Goal: Task Accomplishment & Management: Use online tool/utility

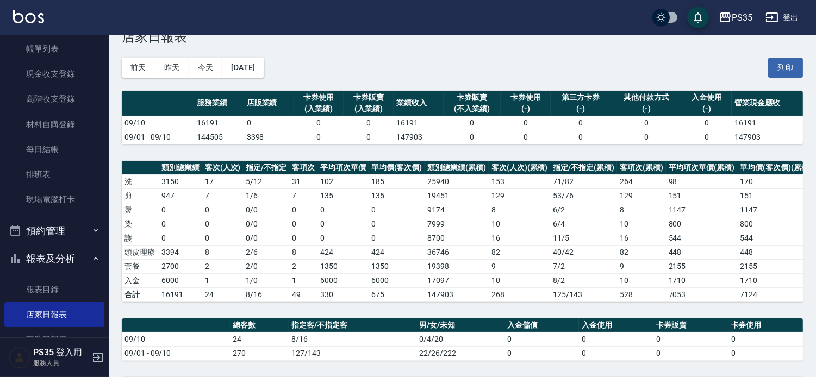
scroll to position [60, 0]
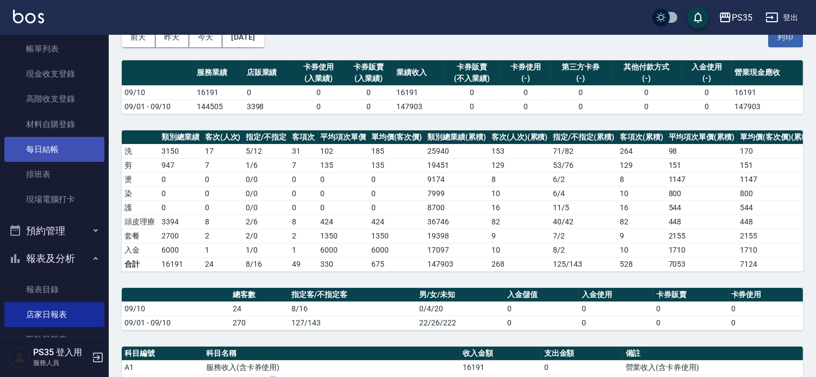
click at [54, 145] on link "每日結帳" at bounding box center [54, 149] width 100 height 25
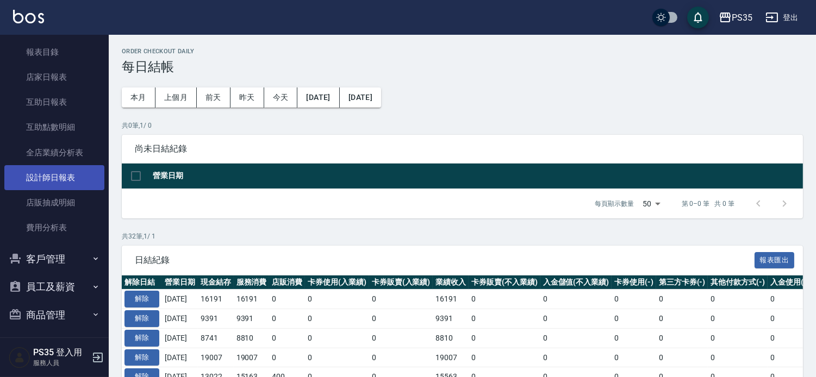
scroll to position [302, 0]
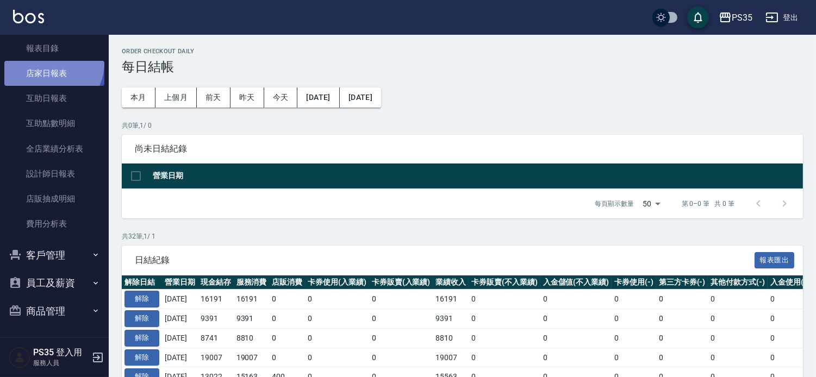
click at [48, 63] on link "店家日報表" at bounding box center [54, 73] width 100 height 25
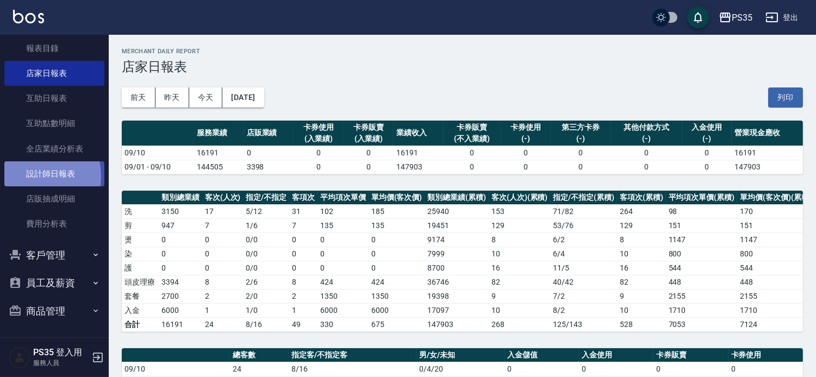
click at [31, 176] on link "設計師日報表" at bounding box center [54, 173] width 100 height 25
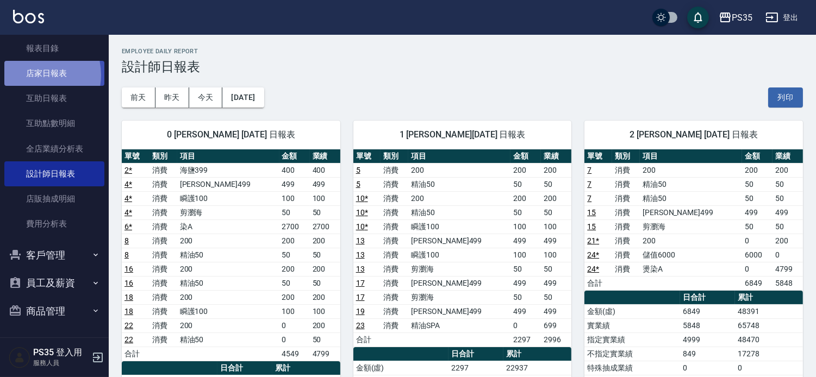
click at [35, 74] on link "店家日報表" at bounding box center [54, 73] width 100 height 25
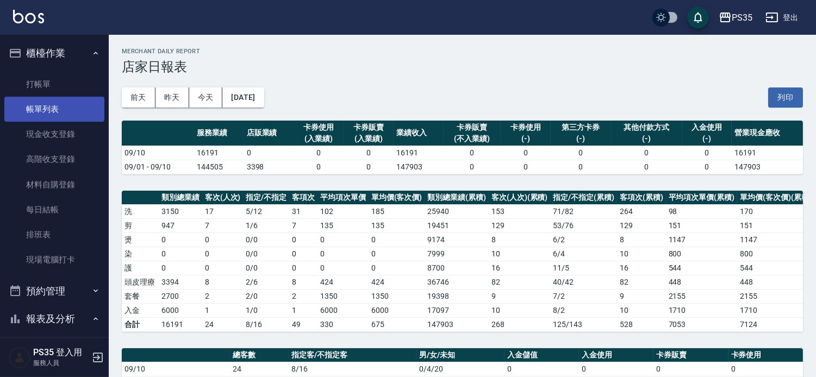
click at [46, 109] on link "帳單列表" at bounding box center [54, 109] width 100 height 25
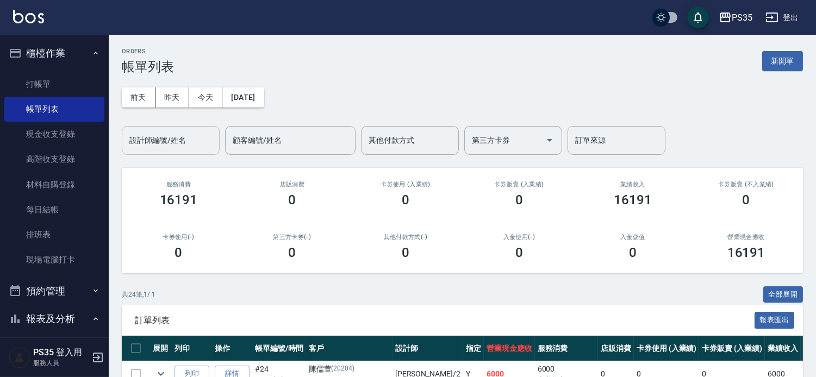
click at [174, 143] on div "設計師編號/姓名 設計師編號/姓名" at bounding box center [171, 140] width 98 height 29
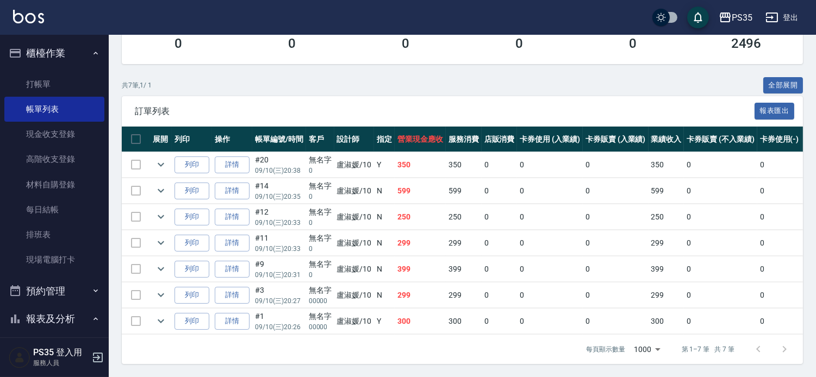
scroll to position [254, 0]
type input "盧淑媛-10"
click at [44, 207] on link "每日結帳" at bounding box center [54, 209] width 100 height 25
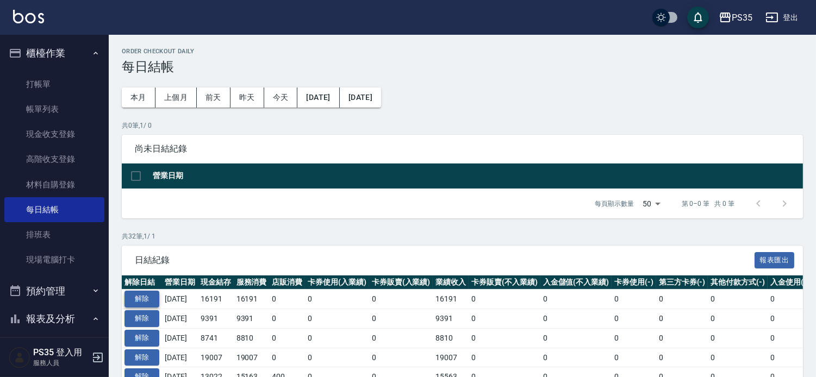
click at [149, 308] on button "解除" at bounding box center [141, 299] width 35 height 17
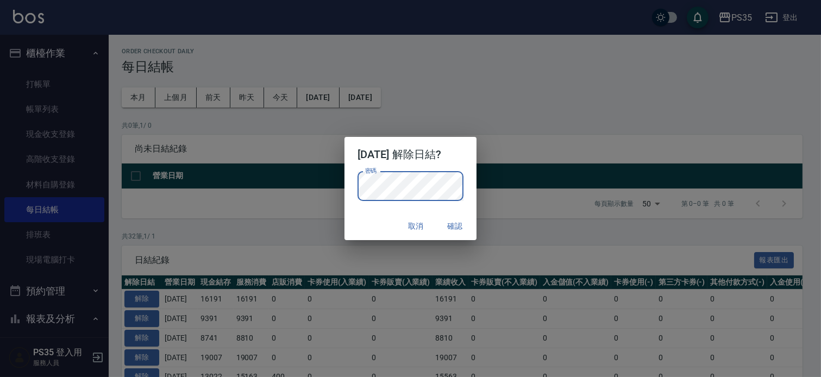
click at [471, 226] on button "確認" at bounding box center [455, 226] width 35 height 20
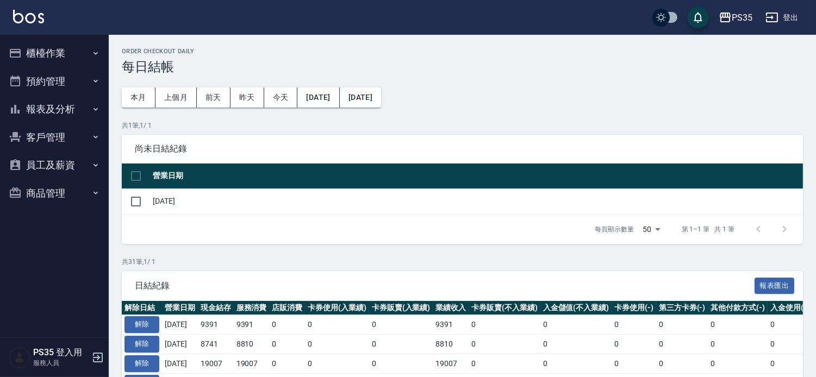
click at [48, 104] on button "報表及分析" at bounding box center [54, 109] width 100 height 28
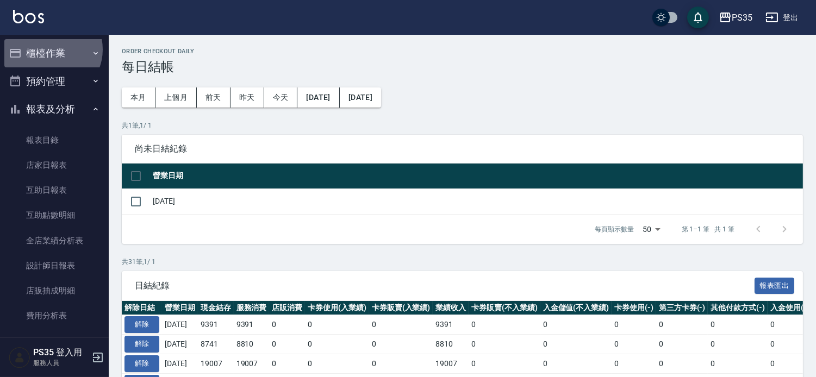
click at [49, 49] on button "櫃檯作業" at bounding box center [54, 53] width 100 height 28
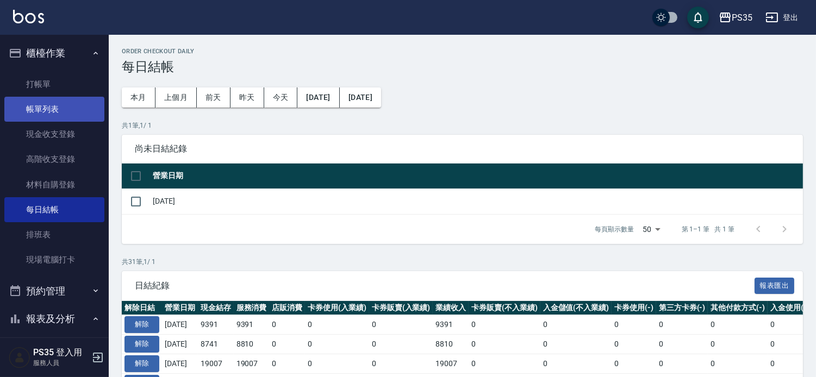
click at [52, 113] on link "帳單列表" at bounding box center [54, 109] width 100 height 25
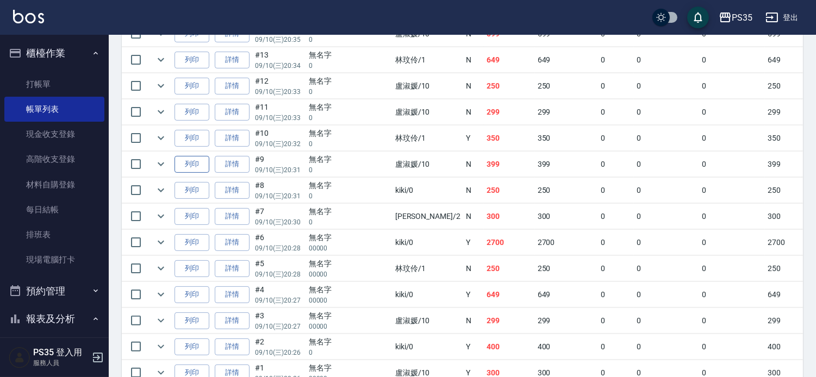
scroll to position [604, 0]
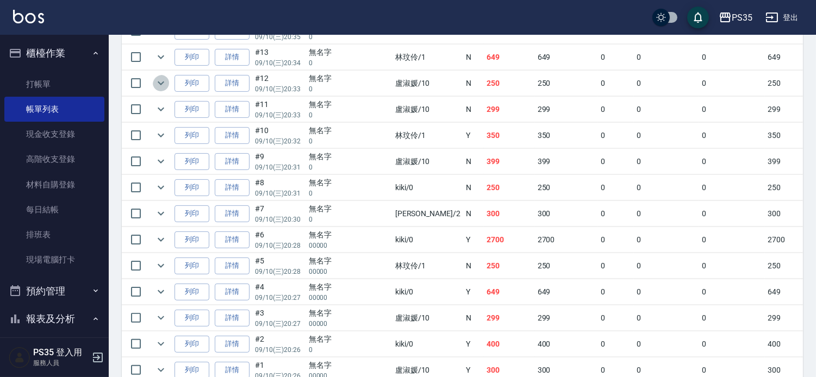
click at [164, 85] on icon "expand row" at bounding box center [161, 84] width 7 height 4
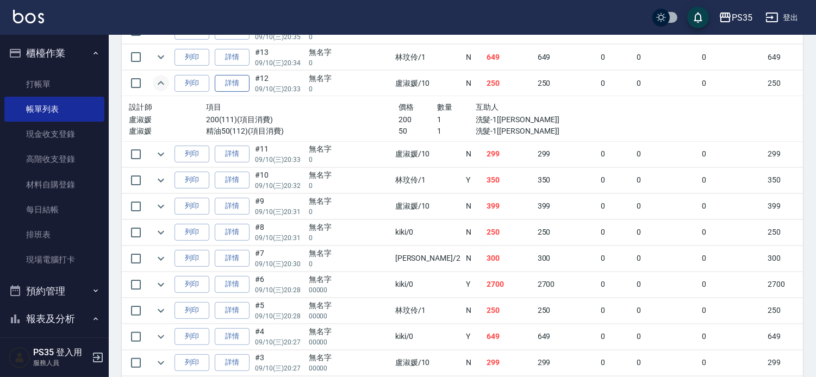
click at [227, 92] on link "詳情" at bounding box center [232, 83] width 35 height 17
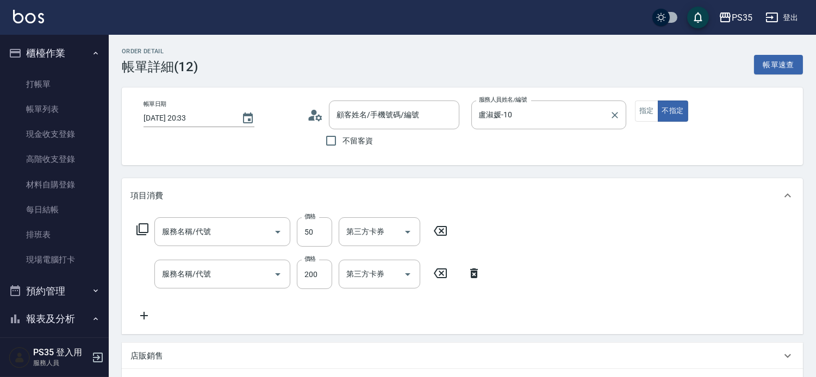
type input "2025/09/10 20:33"
type input "盧淑媛-10"
click at [618, 116] on icon "Clear" at bounding box center [614, 115] width 7 height 7
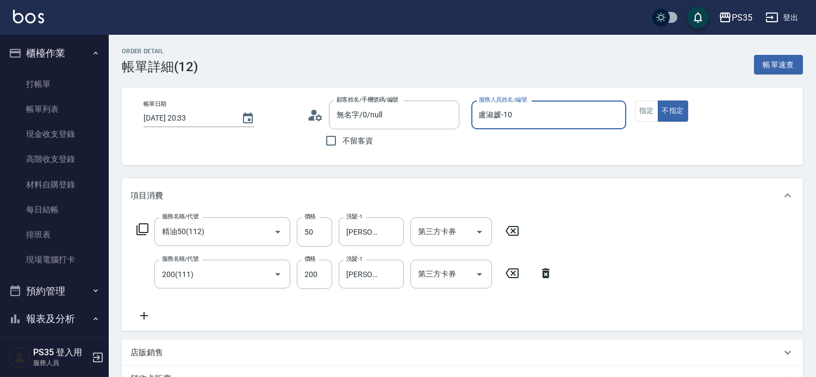
type input "無名字/0/null"
type input "精油50(112)"
type input "200(111)"
type input "1"
type button "false"
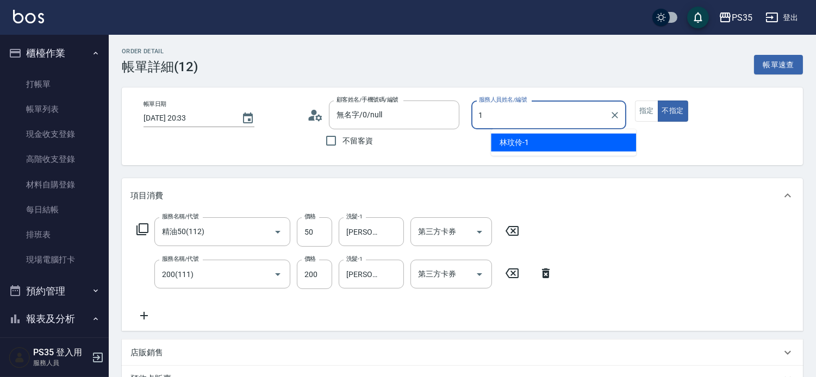
type input "林玟伶-1"
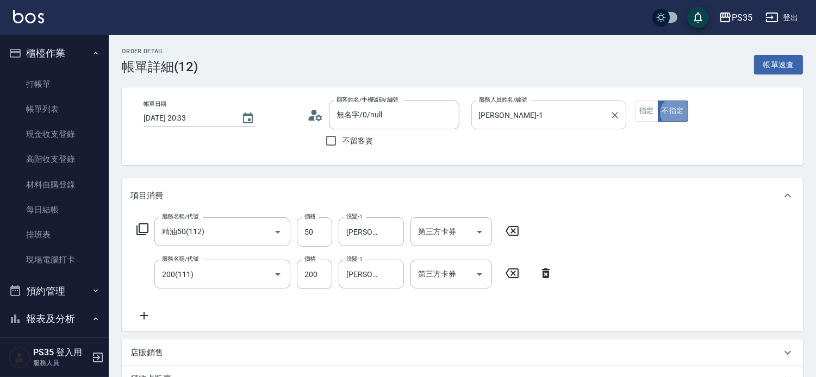
scroll to position [251, 0]
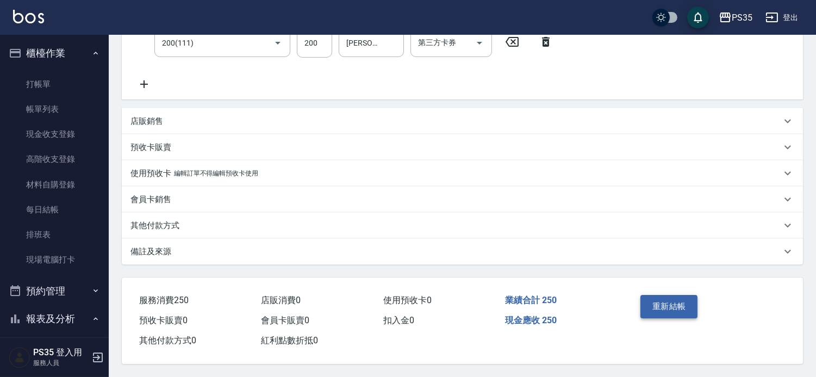
click at [659, 299] on button "重新結帳" at bounding box center [669, 306] width 58 height 23
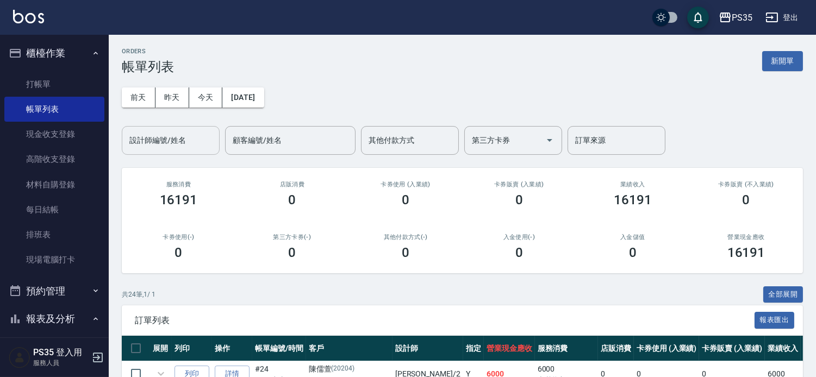
click at [165, 138] on div "設計師編號/姓名 設計師編號/姓名" at bounding box center [171, 140] width 98 height 29
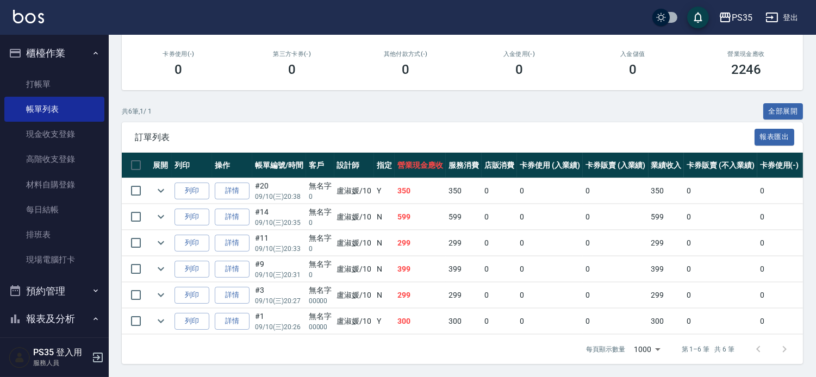
scroll to position [226, 0]
type input "盧淑媛-10"
drag, startPoint x: 42, startPoint y: 213, endPoint x: 108, endPoint y: 197, distance: 67.5
click at [41, 213] on link "每日結帳" at bounding box center [54, 209] width 100 height 25
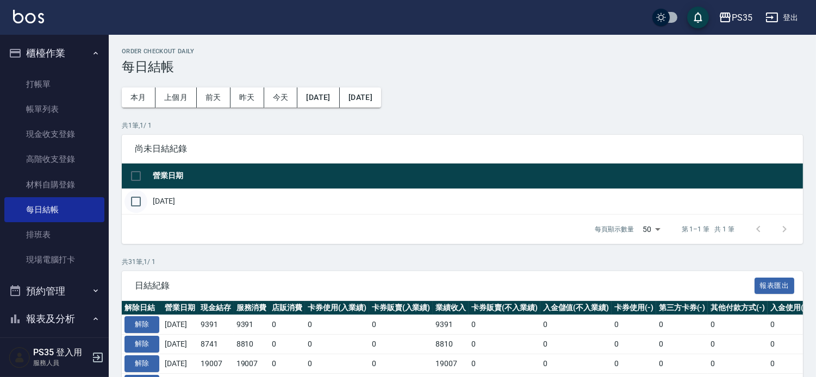
click at [134, 208] on input "checkbox" at bounding box center [135, 201] width 23 height 23
checkbox input "true"
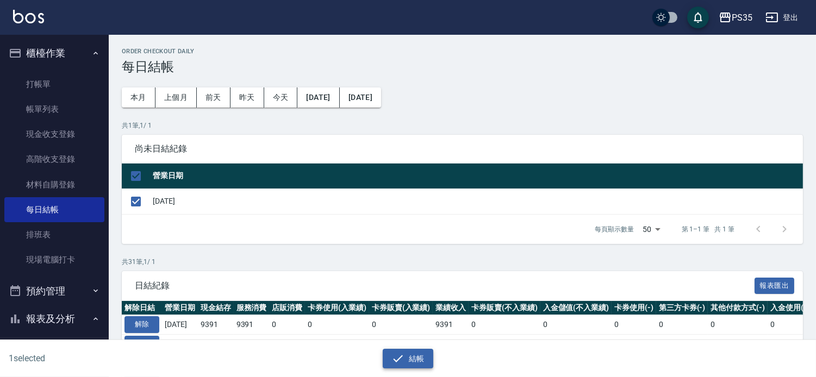
click at [406, 360] on button "結帳" at bounding box center [408, 359] width 51 height 20
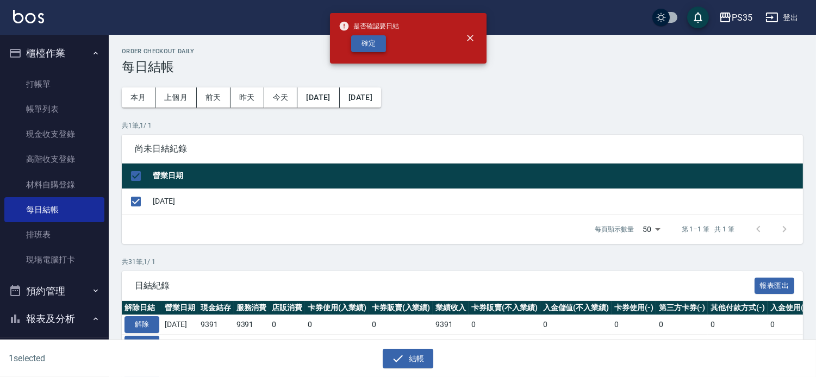
click at [359, 46] on button "確定" at bounding box center [368, 43] width 35 height 17
checkbox input "false"
